Goal: Check status: Check status

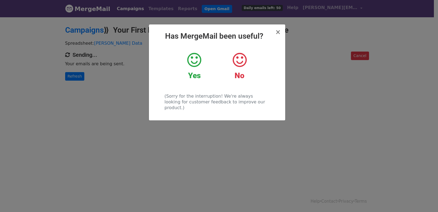
drag, startPoint x: 133, startPoint y: 90, endPoint x: 110, endPoint y: 86, distance: 24.1
click at [130, 90] on div "× Has MergeMail been useful? Yes No (Sorry for the interruption! We're always l…" at bounding box center [219, 113] width 438 height 195
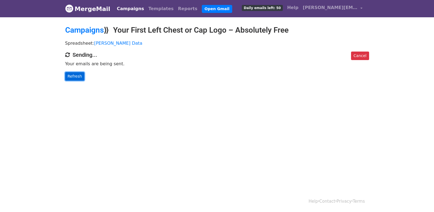
click at [67, 73] on link "Refresh" at bounding box center [74, 76] width 19 height 8
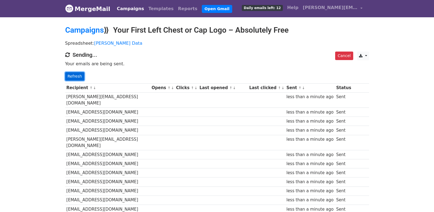
click at [70, 75] on link "Refresh" at bounding box center [74, 76] width 19 height 8
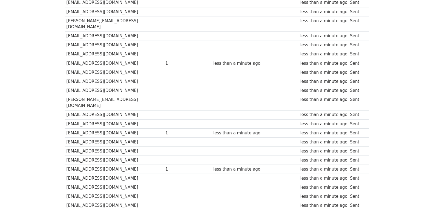
scroll to position [381, 0]
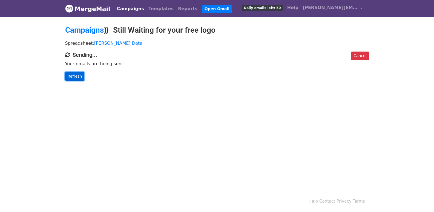
click at [76, 76] on link "Refresh" at bounding box center [74, 76] width 19 height 8
click at [72, 75] on link "Refresh" at bounding box center [74, 76] width 19 height 8
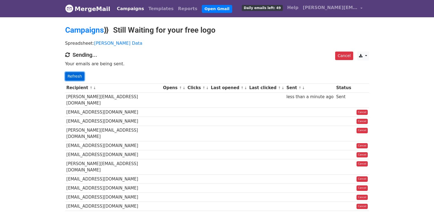
click at [74, 74] on link "Refresh" at bounding box center [74, 76] width 19 height 8
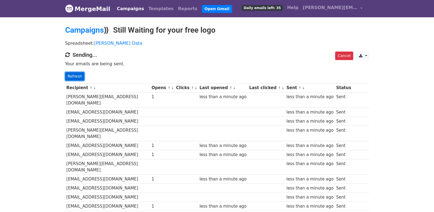
click at [80, 78] on link "Refresh" at bounding box center [74, 76] width 19 height 8
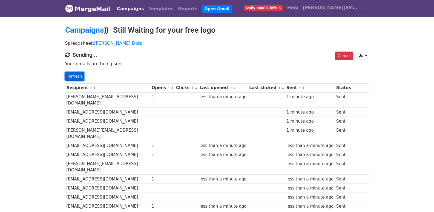
click at [76, 76] on link "Refresh" at bounding box center [74, 76] width 19 height 8
